Goal: Task Accomplishment & Management: Complete application form

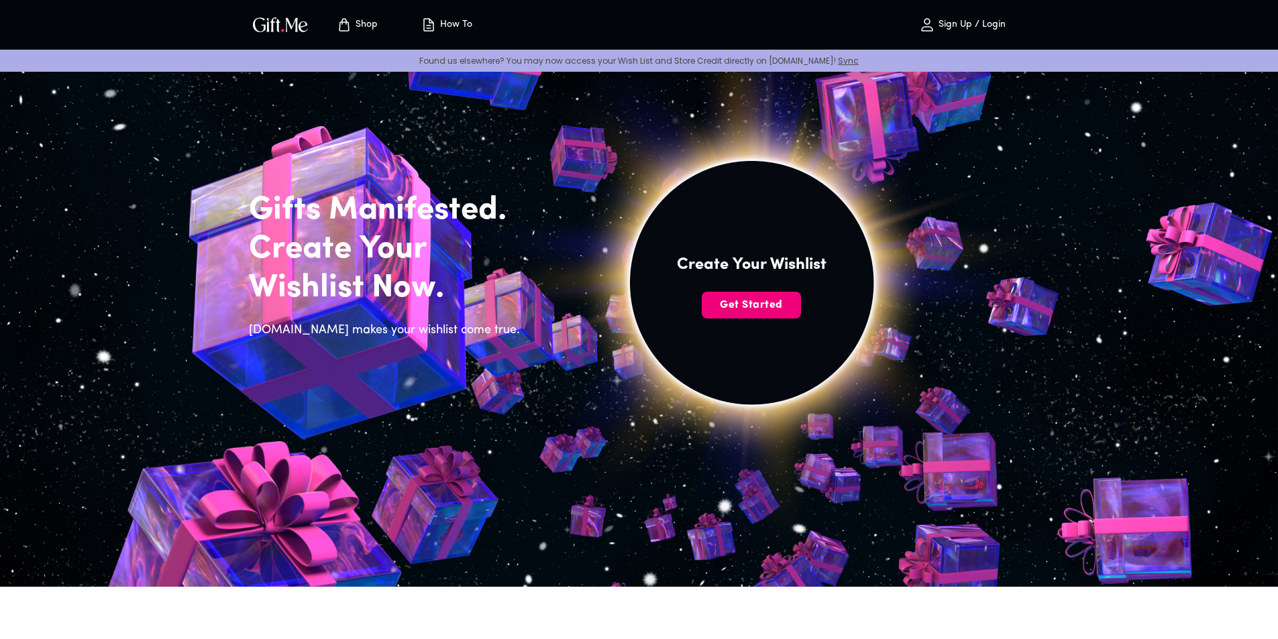
click at [775, 310] on span "Get Started" at bounding box center [751, 305] width 99 height 15
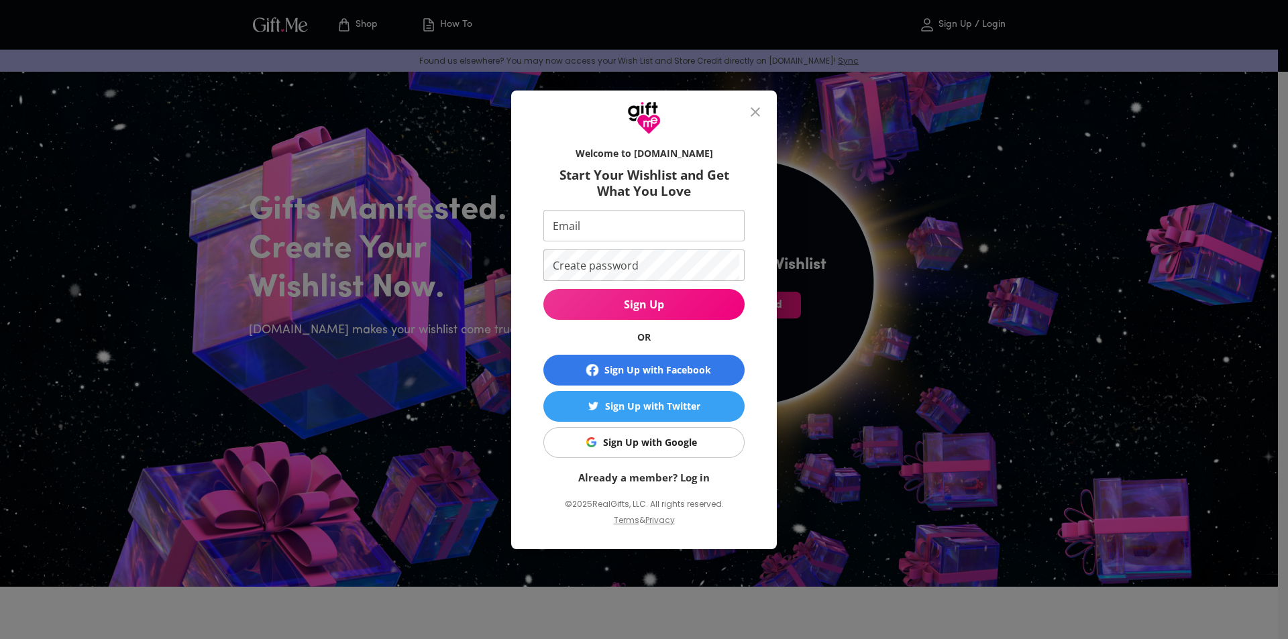
drag, startPoint x: 644, startPoint y: 462, endPoint x: 641, endPoint y: 451, distance: 11.2
click at [641, 454] on form "Welcome to [DOMAIN_NAME] Start Your Wishlist and Get What You Love Email Email …" at bounding box center [643, 312] width 201 height 345
click at [640, 448] on div "Sign Up with Google" at bounding box center [650, 442] width 94 height 15
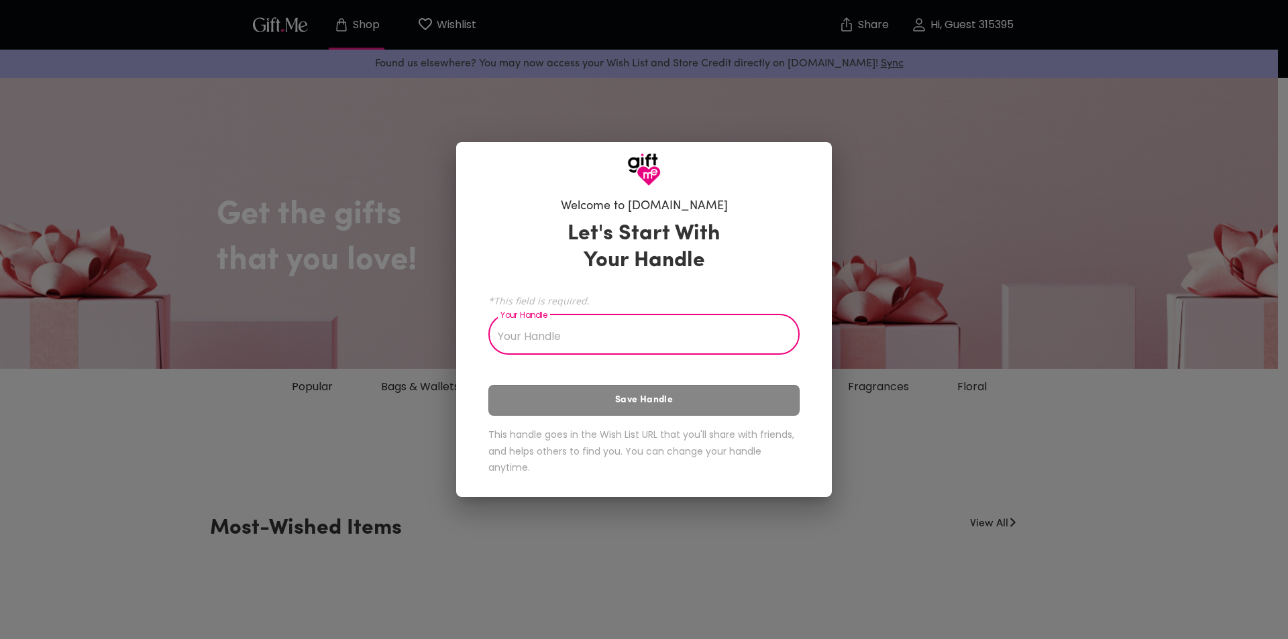
click at [609, 327] on input "Your Handle" at bounding box center [636, 336] width 297 height 38
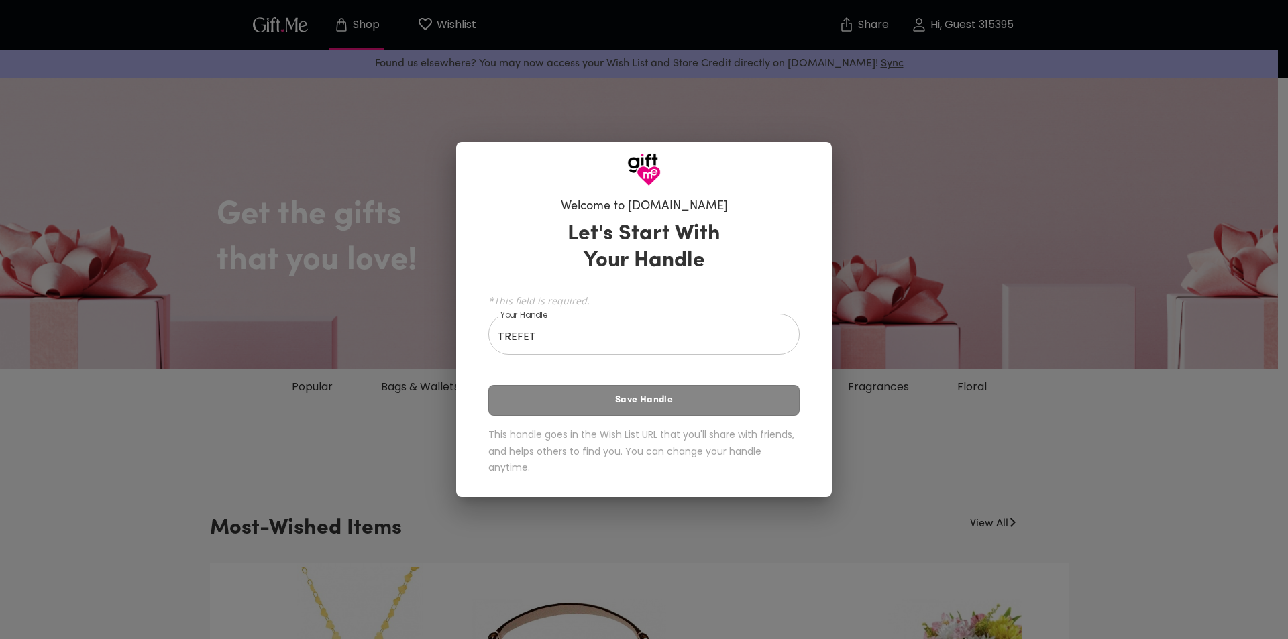
click at [576, 395] on div "Let's Start With Your Handle *This field is required. Your Handle TREFET Your H…" at bounding box center [643, 351] width 311 height 272
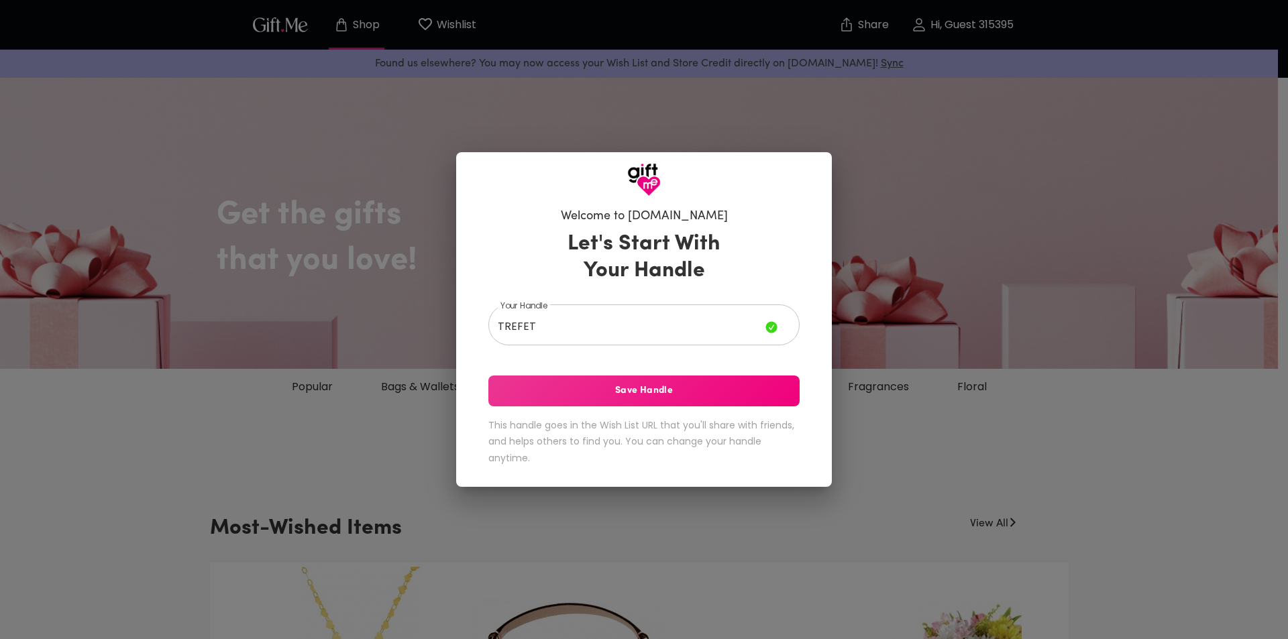
drag, startPoint x: 533, startPoint y: 326, endPoint x: 525, endPoint y: 326, distance: 7.4
click at [531, 326] on input "TREFET" at bounding box center [626, 327] width 277 height 38
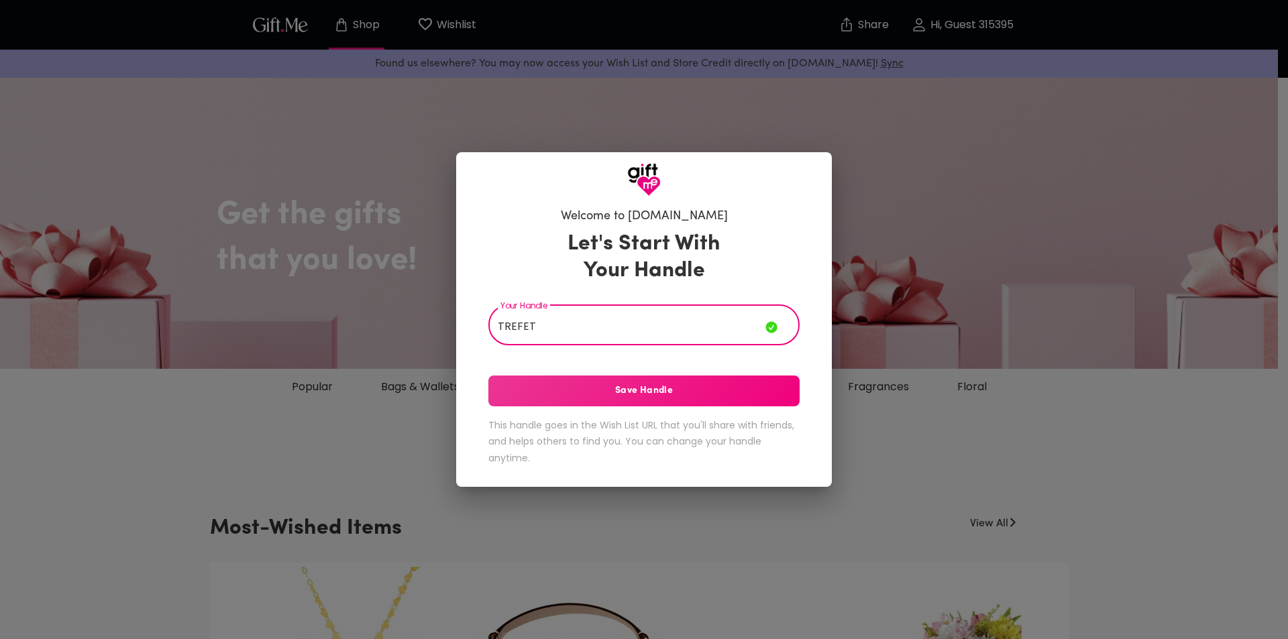
click at [511, 329] on input "TREFET" at bounding box center [626, 327] width 277 height 38
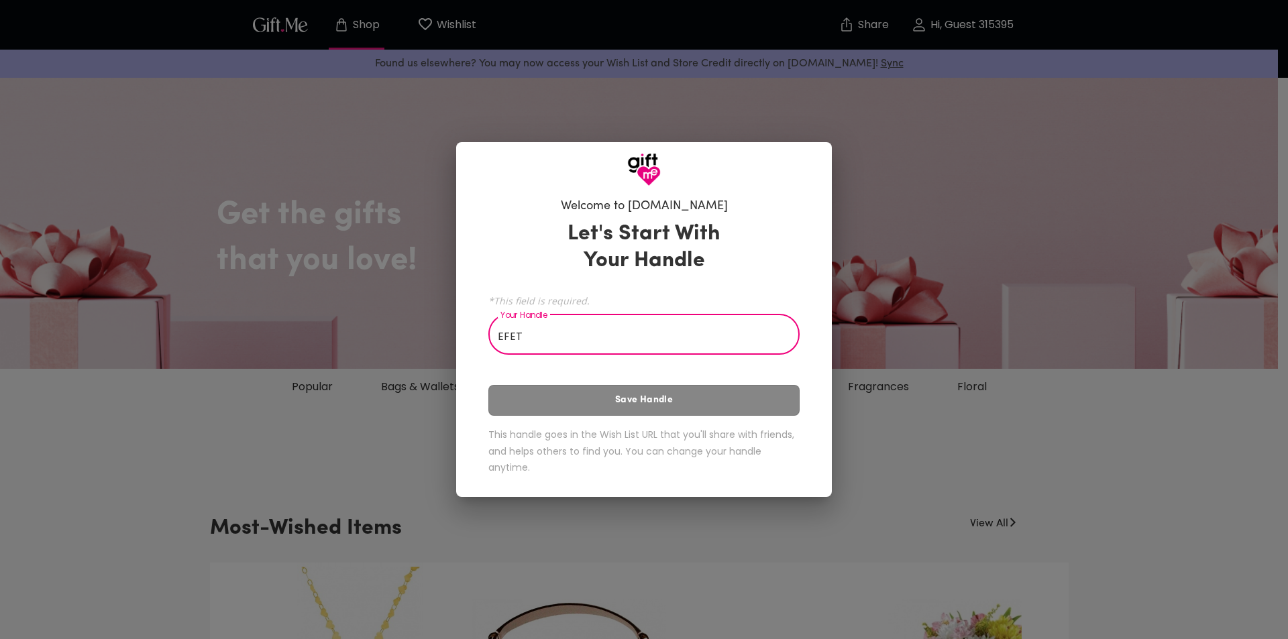
type input "EFET"
click at [576, 404] on div "Let's Start With Your Handle *This field is required. Your Handle EFET Your Han…" at bounding box center [643, 351] width 311 height 272
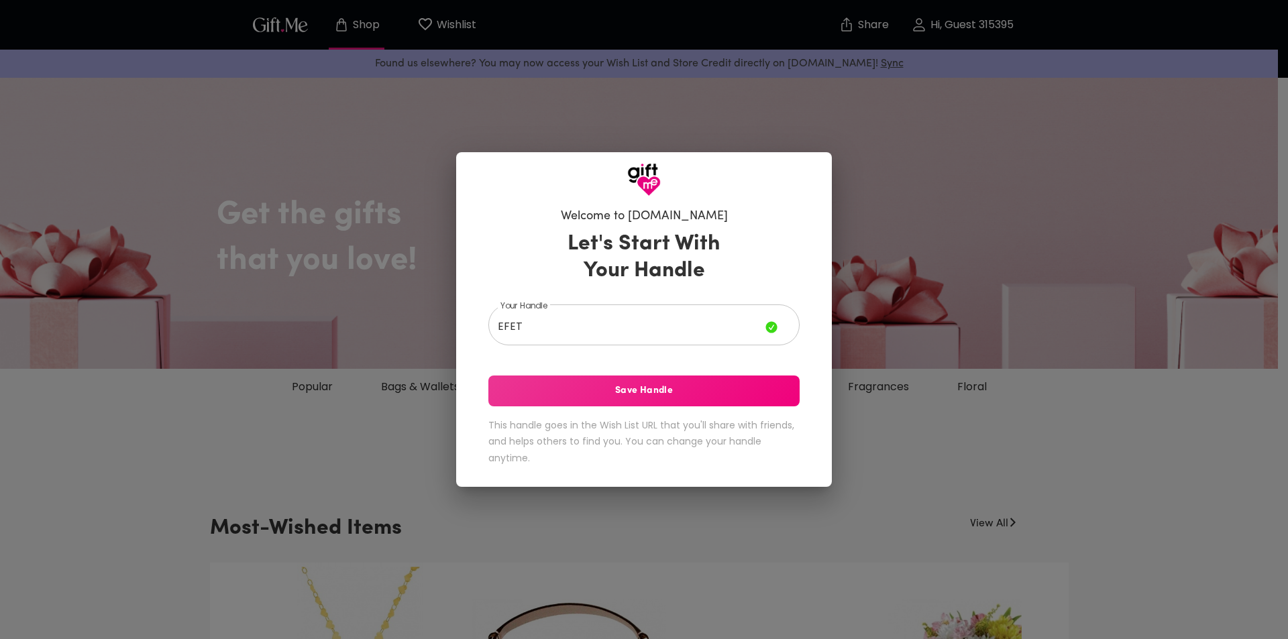
click at [603, 405] on button "Save Handle" at bounding box center [643, 391] width 311 height 31
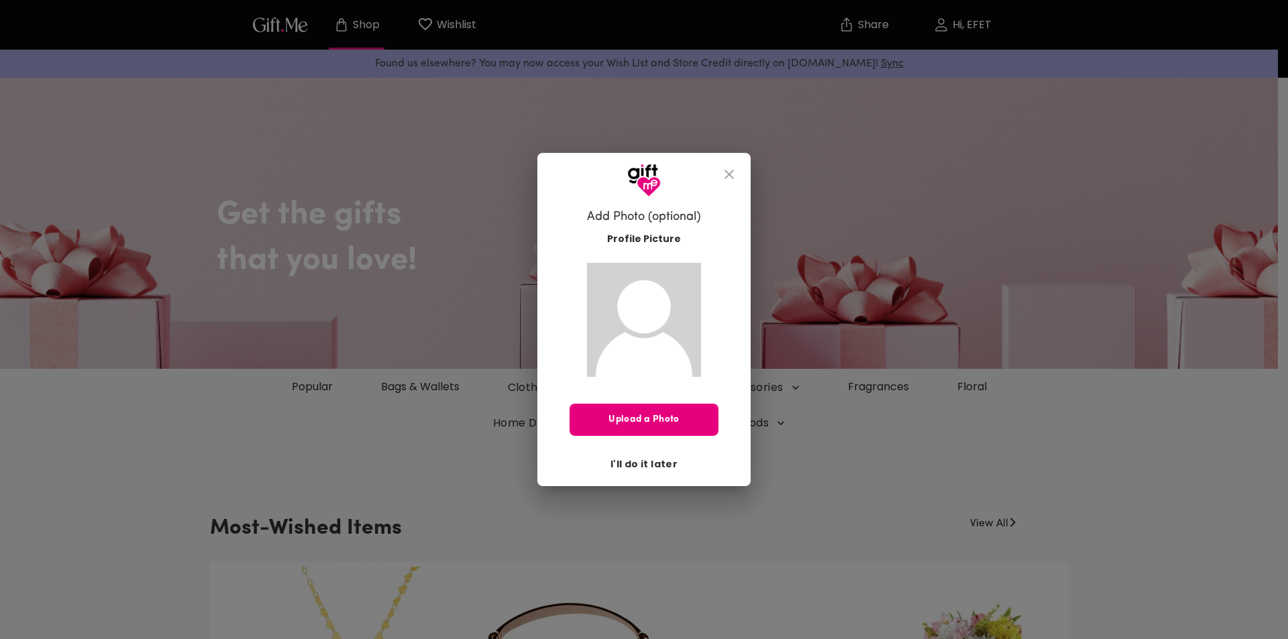
click at [645, 468] on span "I'll do it later" at bounding box center [644, 464] width 67 height 15
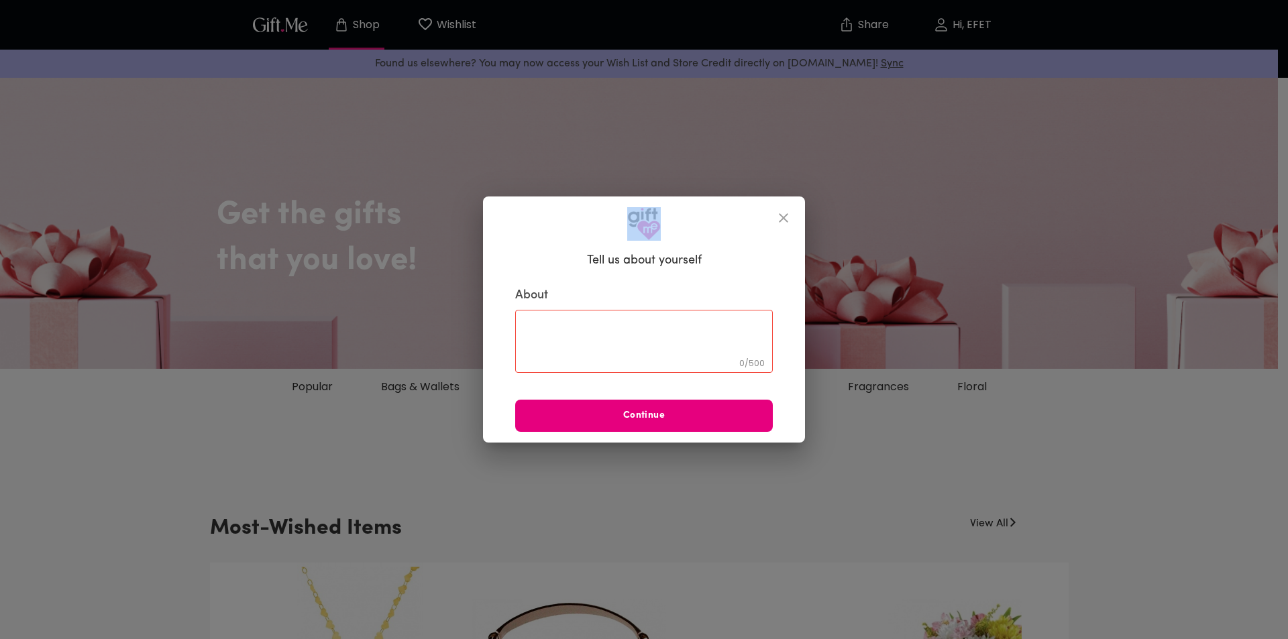
click at [774, 228] on div at bounding box center [644, 219] width 322 height 44
click at [788, 220] on icon "close" at bounding box center [784, 218] width 16 height 16
